Goal: Transaction & Acquisition: Purchase product/service

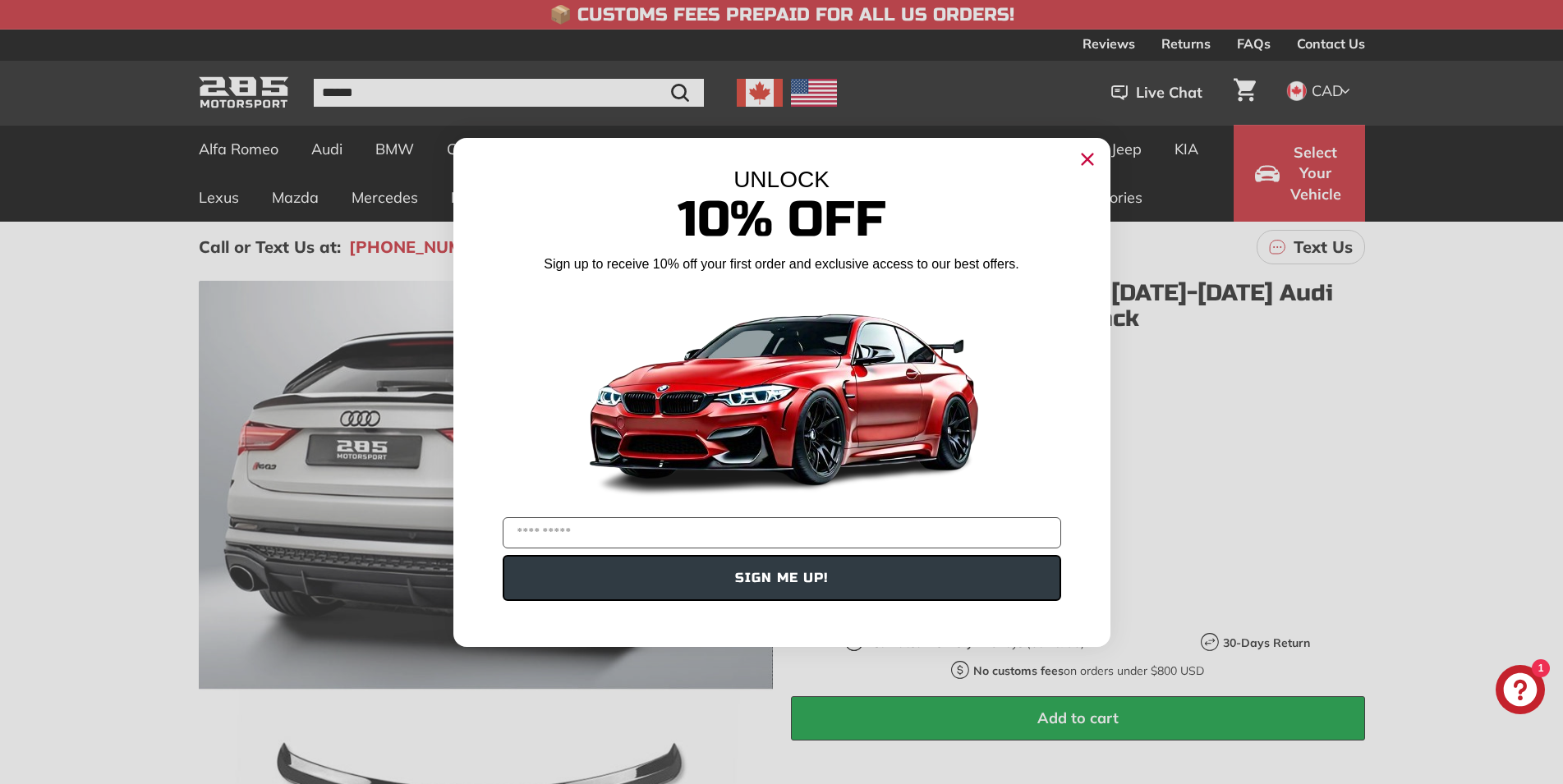
click at [1082, 158] on circle "Close dialog" at bounding box center [1086, 158] width 25 height 25
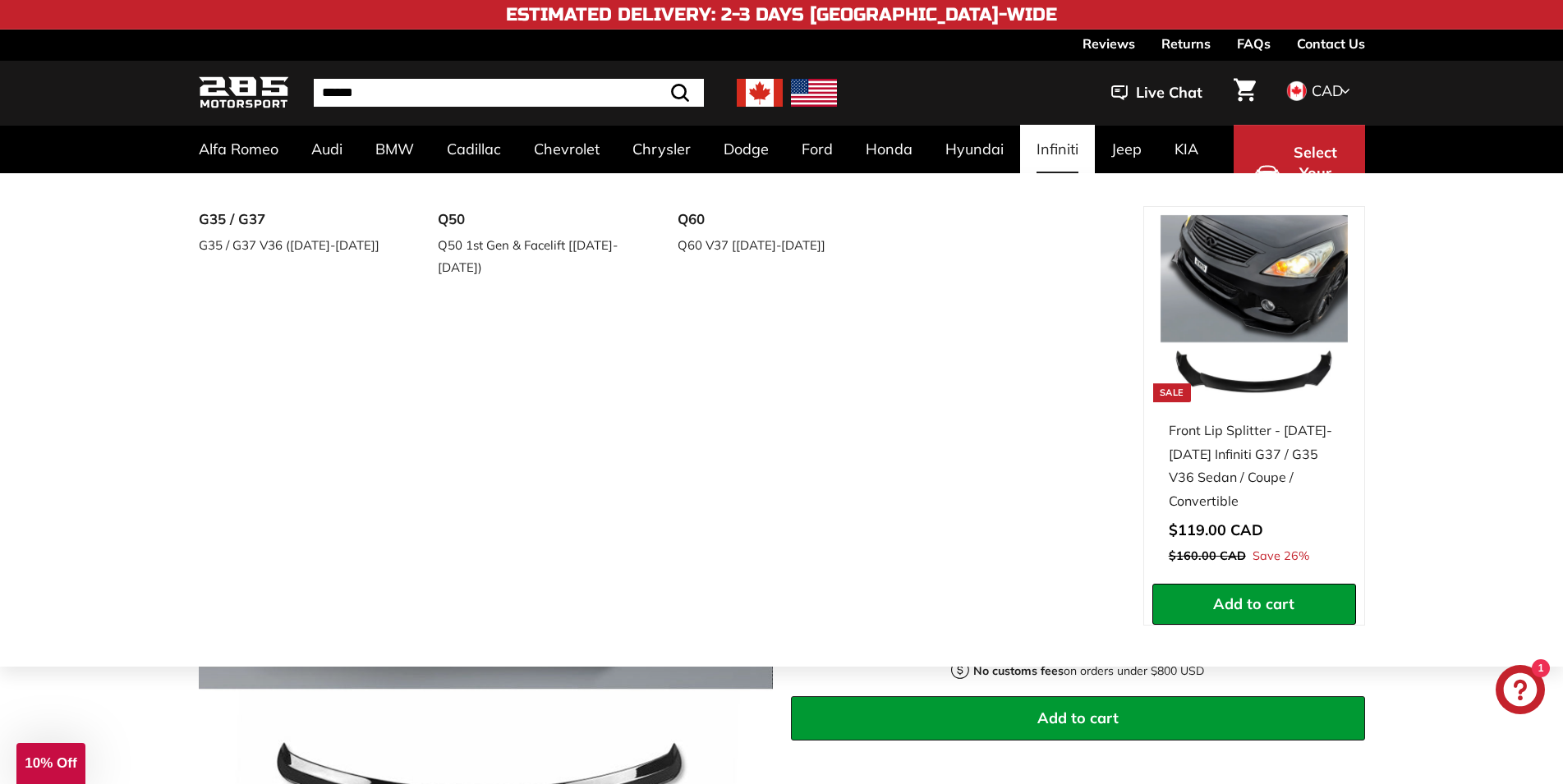
click at [864, 315] on div "G35 / G37 G35 / G37 V36 (2008-2015] Q50 Q50 1st Gen & Facelift [2014-2024) Q60 …" at bounding box center [671, 436] width 945 height 461
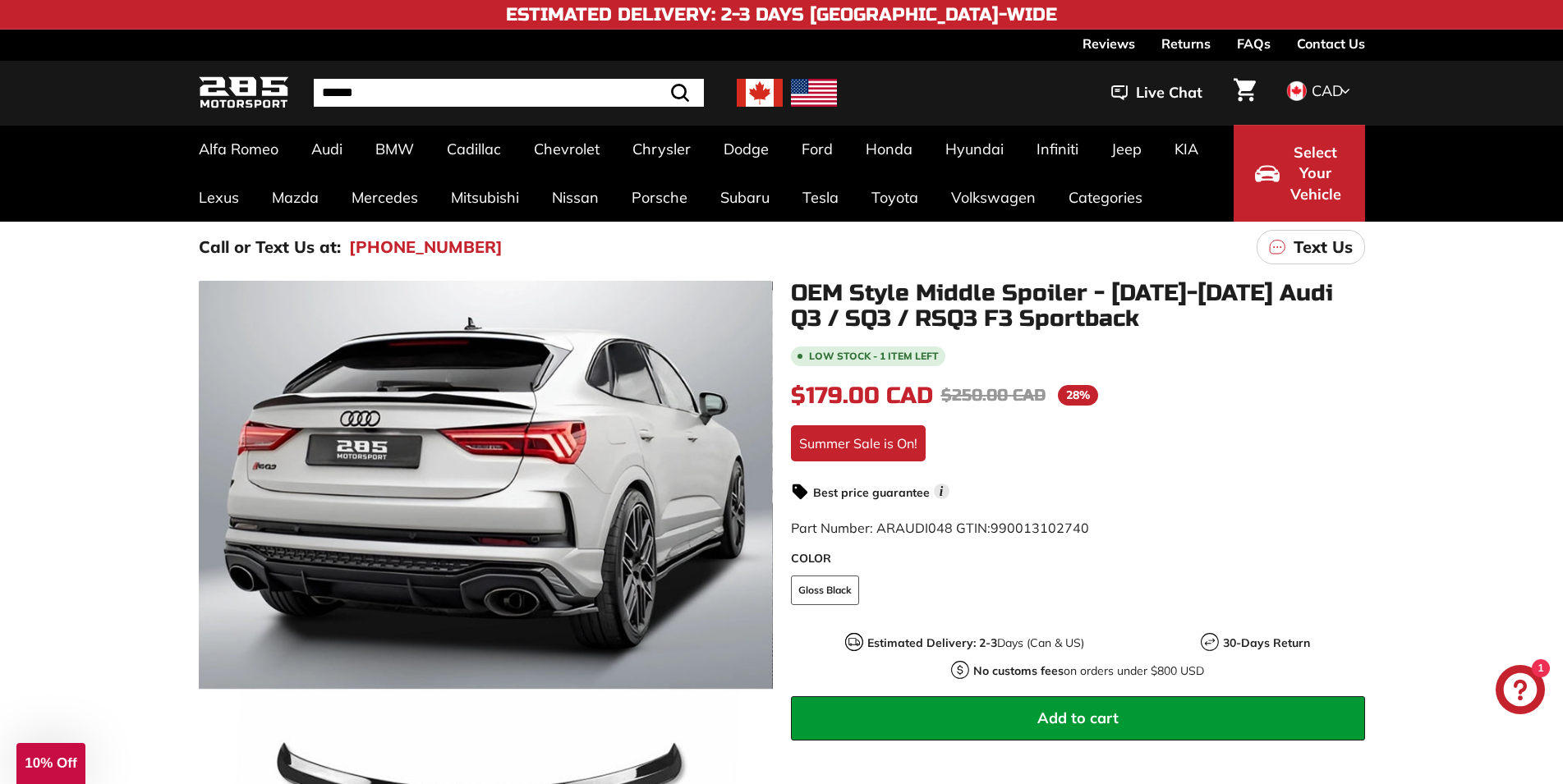
click at [820, 89] on img at bounding box center [814, 93] width 46 height 28
click at [1347, 89] on icon at bounding box center [1345, 91] width 10 height 15
click at [1304, 143] on span at bounding box center [1296, 146] width 22 height 22
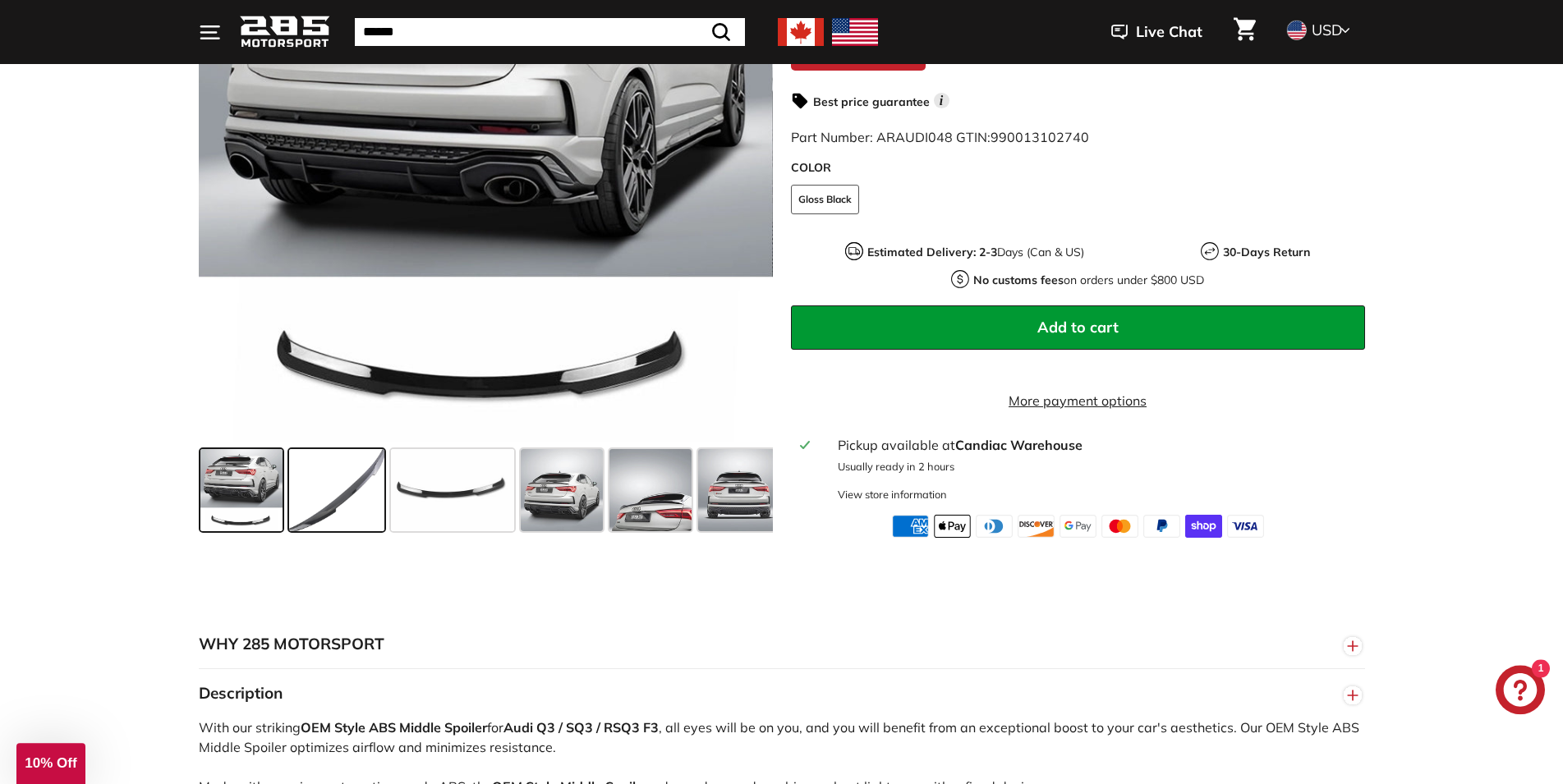
scroll to position [418, 0]
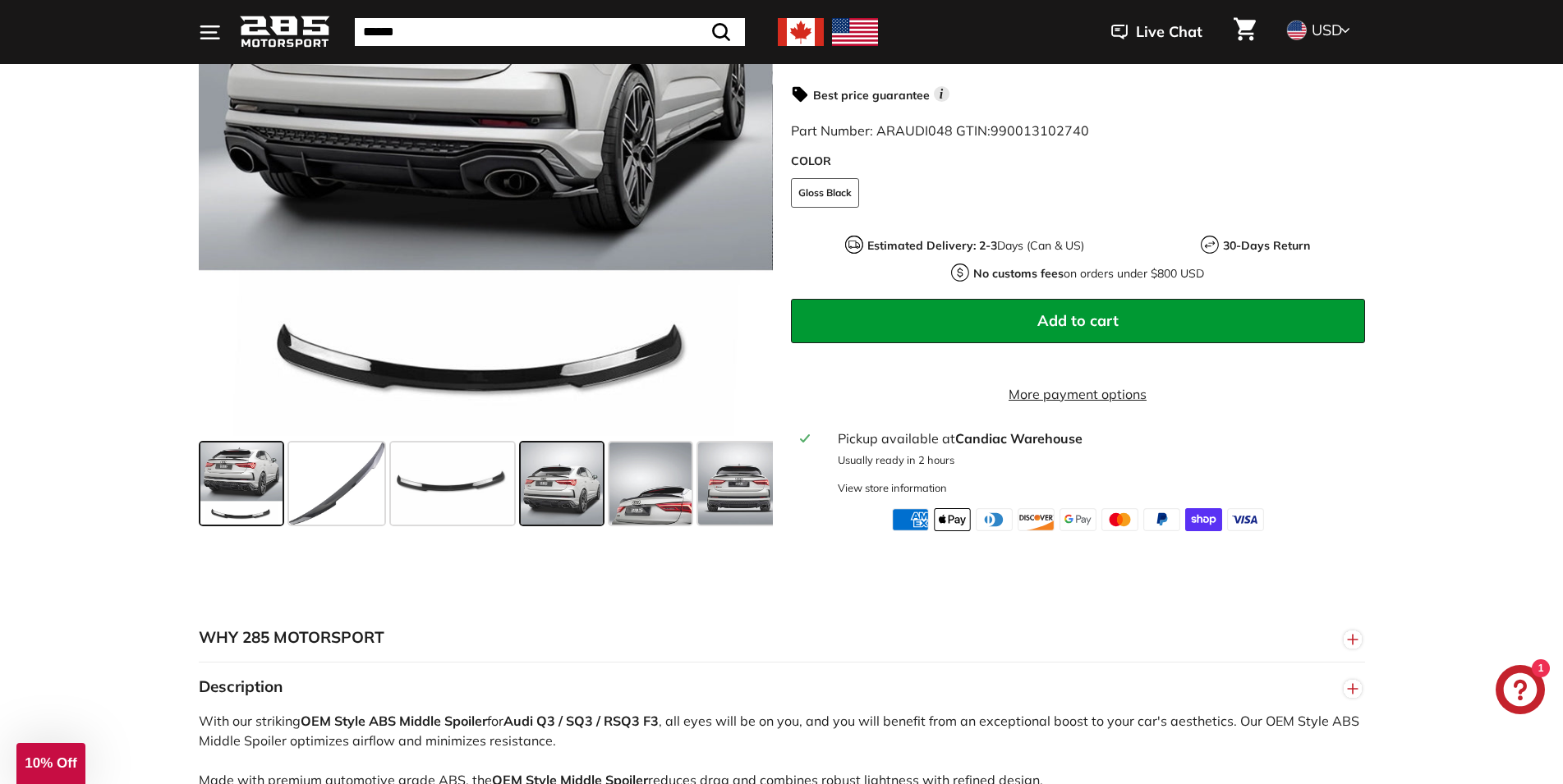
click at [566, 467] on span at bounding box center [561, 483] width 82 height 82
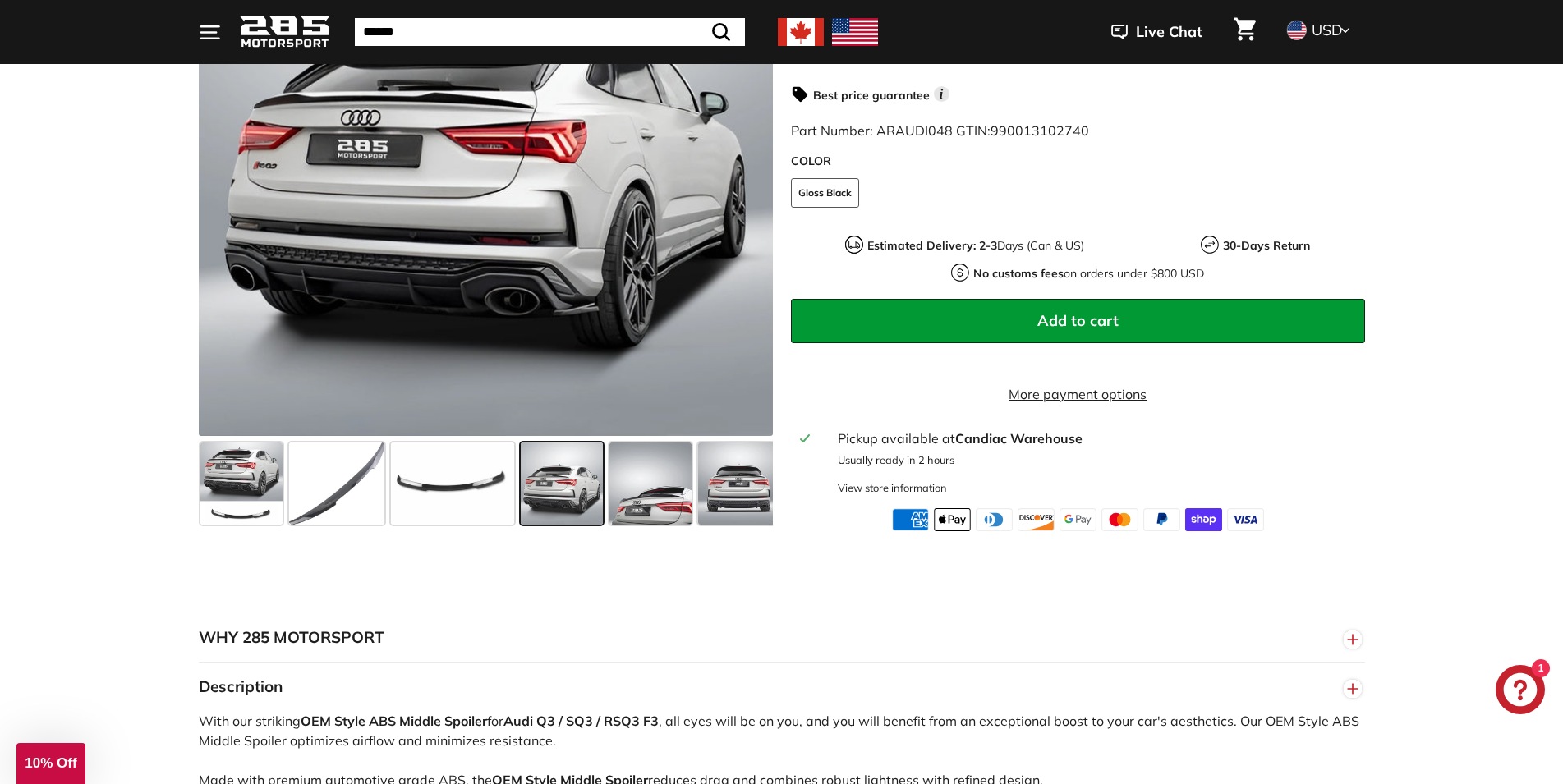
scroll to position [335, 0]
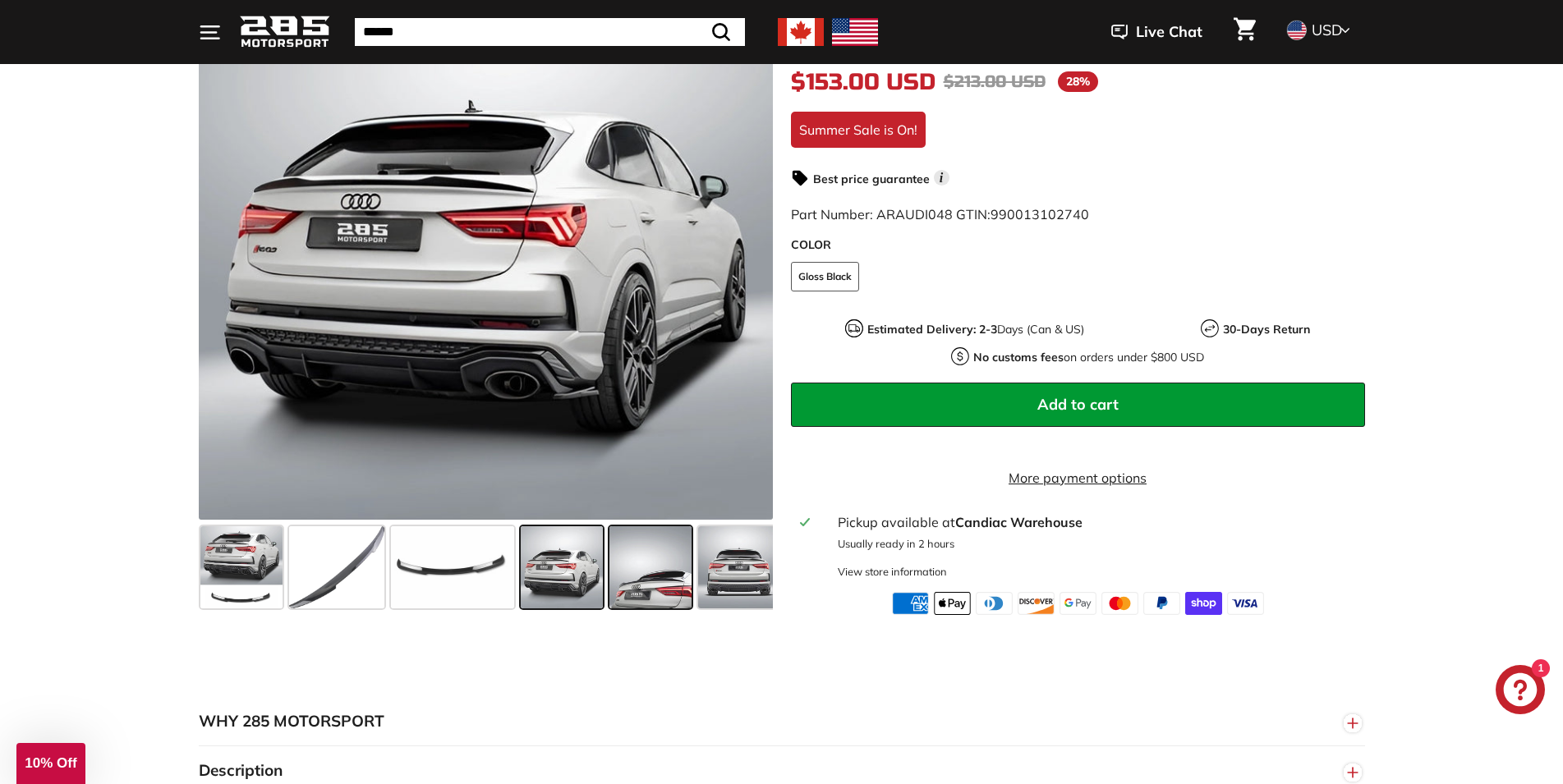
click at [690, 574] on span at bounding box center [650, 566] width 82 height 82
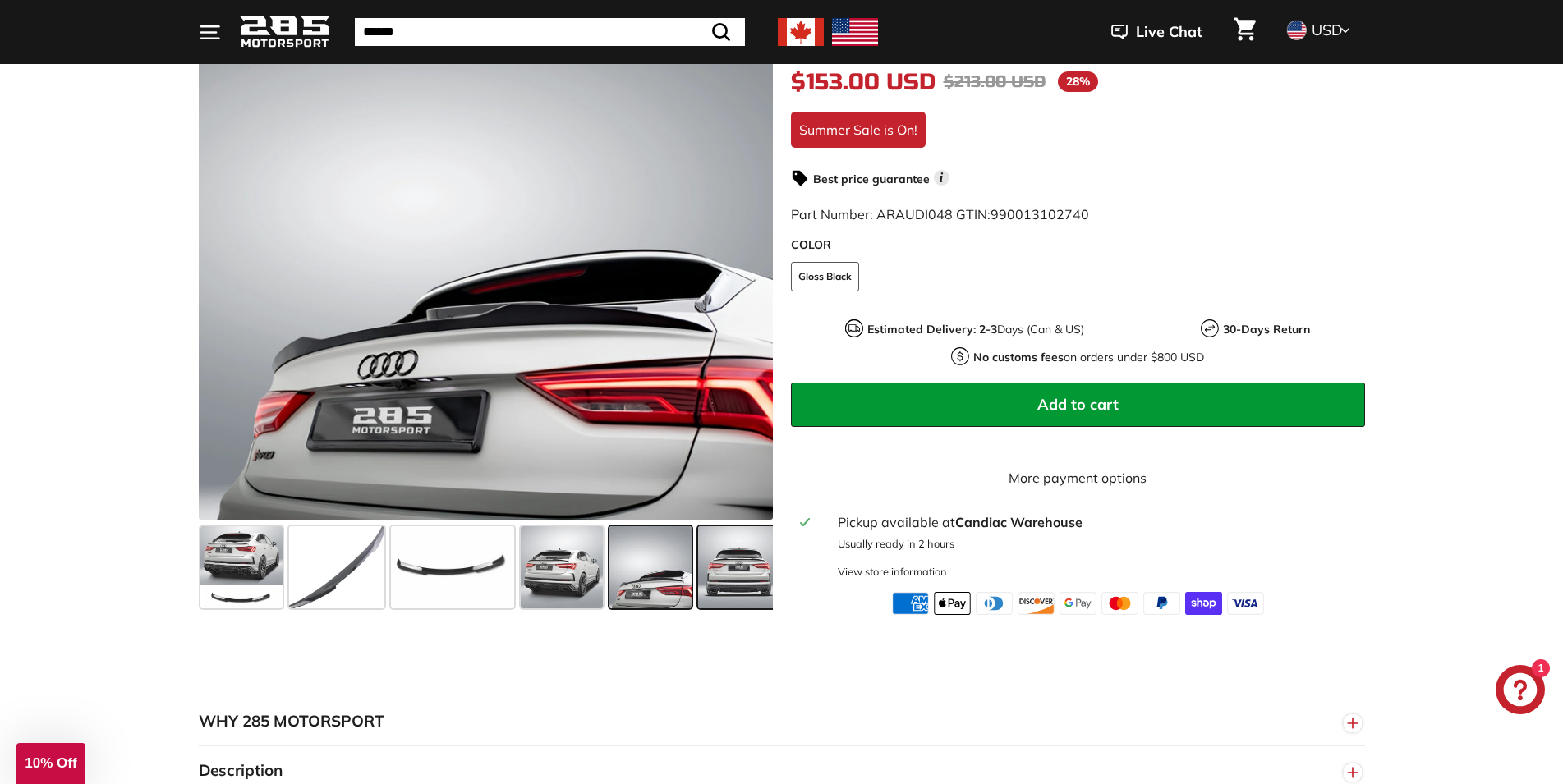
click at [738, 564] on span at bounding box center [739, 566] width 82 height 82
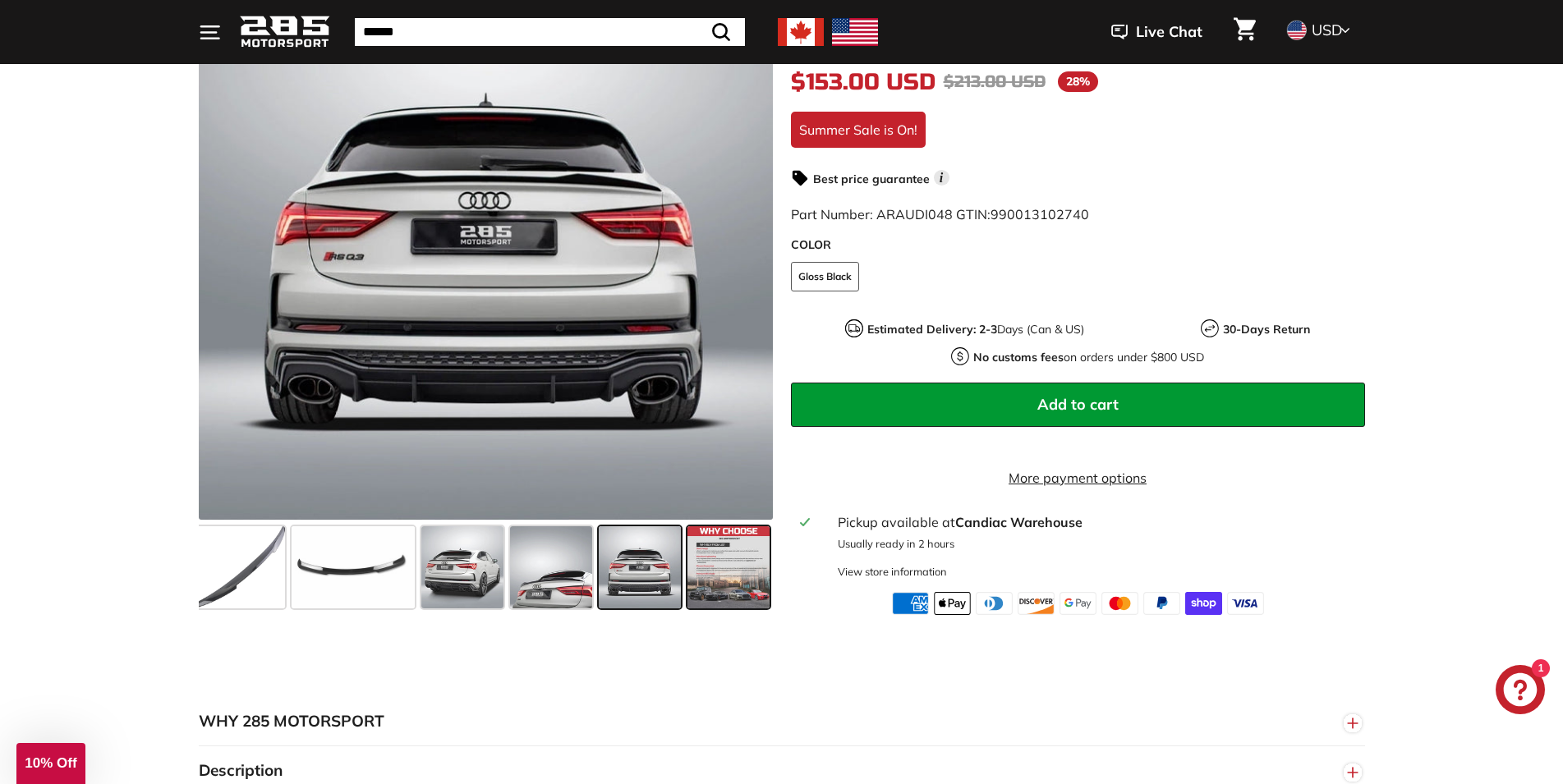
scroll to position [0, 0]
